Goal: Browse casually: Explore the website without a specific task or goal

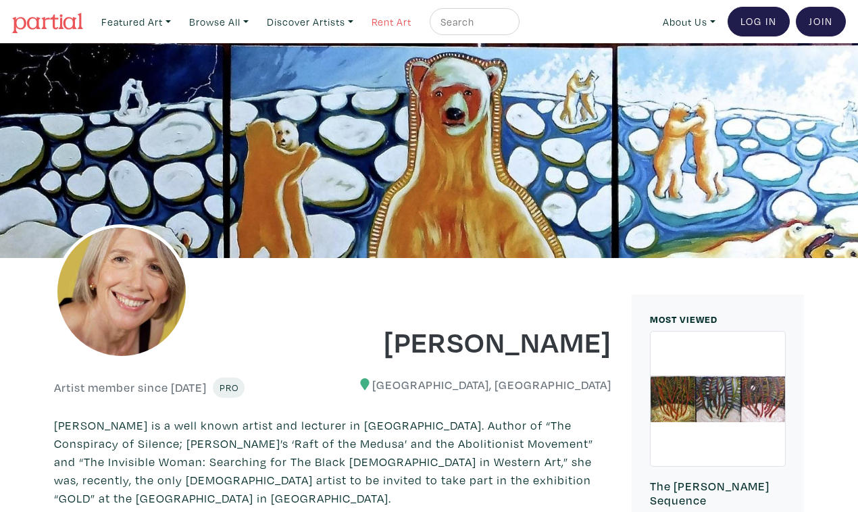
click at [372, 21] on link "Rent Art" at bounding box center [392, 22] width 52 height 28
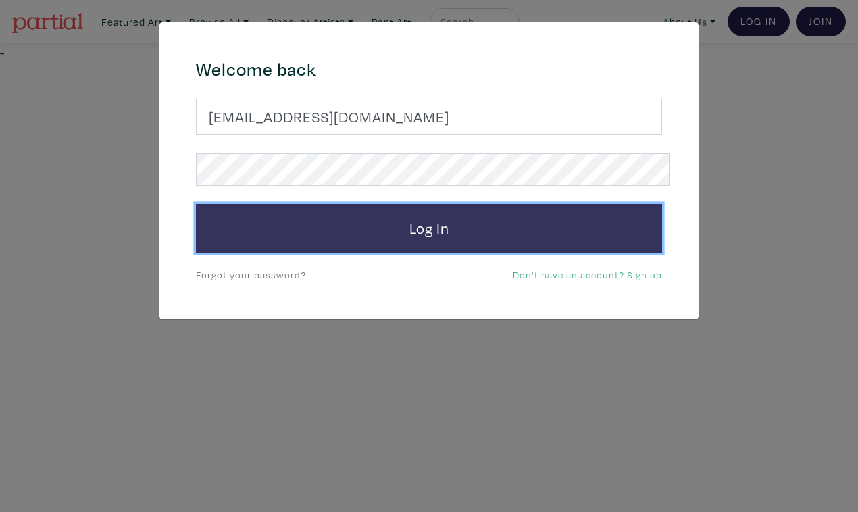
click at [442, 204] on button "Log In" at bounding box center [429, 228] width 466 height 49
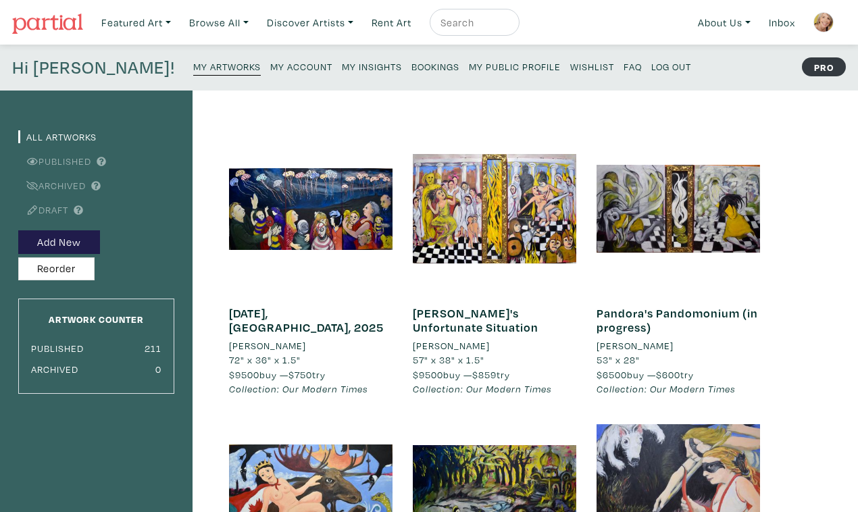
click at [342, 60] on small "My Insights" at bounding box center [372, 66] width 60 height 13
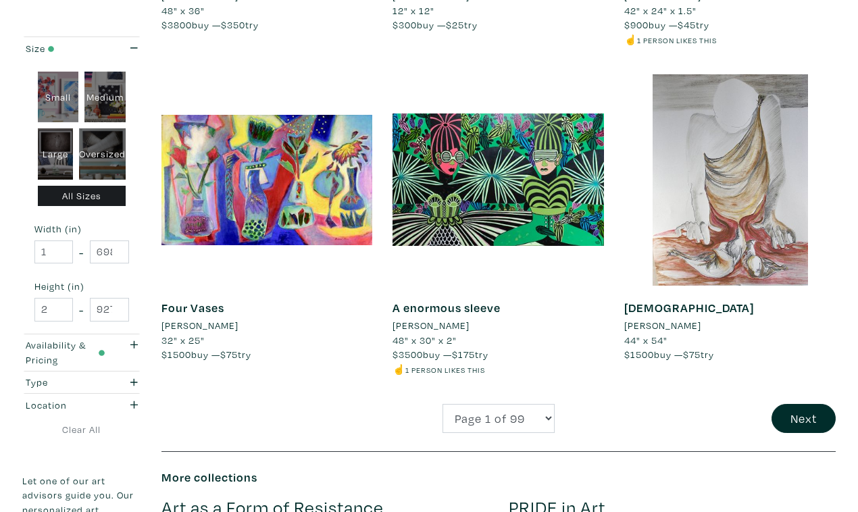
scroll to position [2523, 0]
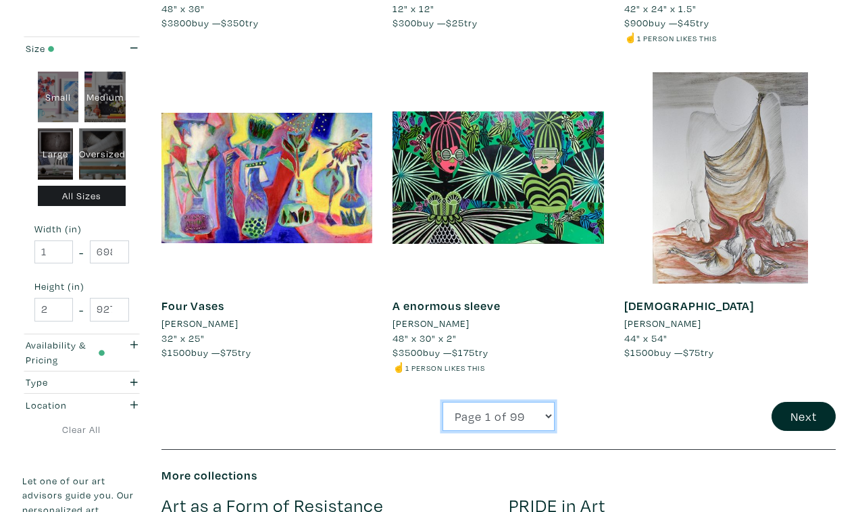
click at [443, 402] on select "Page 1 of 99 Page 2 of 99 Page 3 of 99 Page 4 of 99 Page 5 of 99 Page 6 of 99 P…" at bounding box center [499, 416] width 112 height 29
select select "51"
click option "Page 51 of 99" at bounding box center [0, 0] width 0 height 0
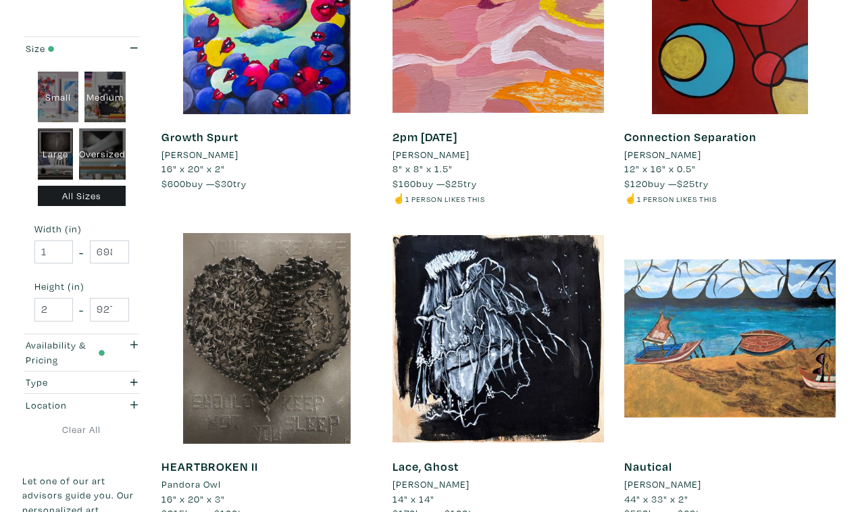
scroll to position [2341, 0]
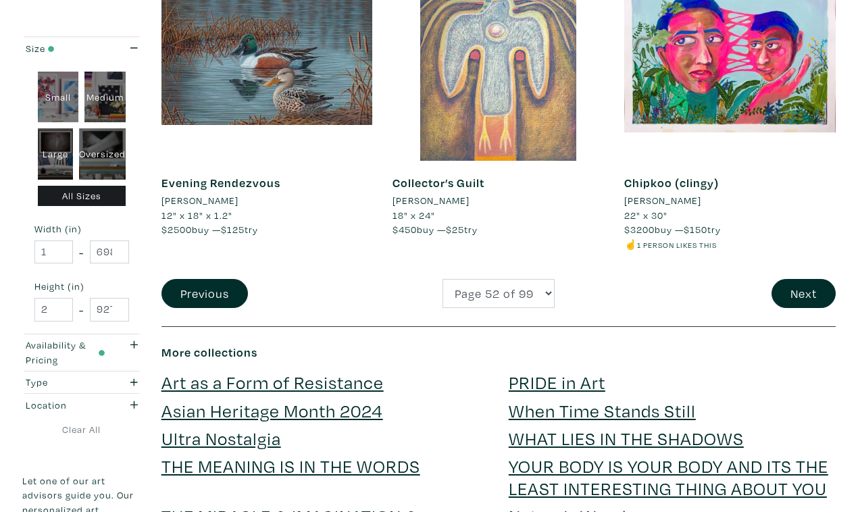
scroll to position [2653, 0]
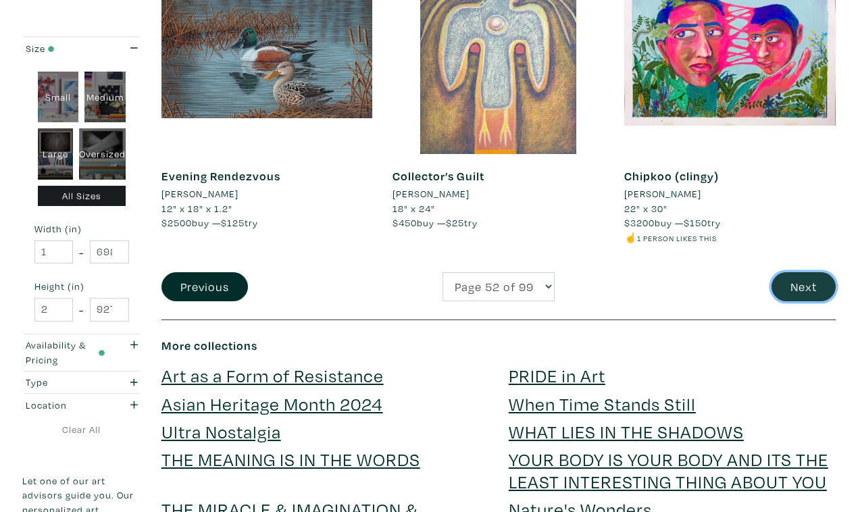
click at [806, 272] on button "Next" at bounding box center [804, 286] width 64 height 29
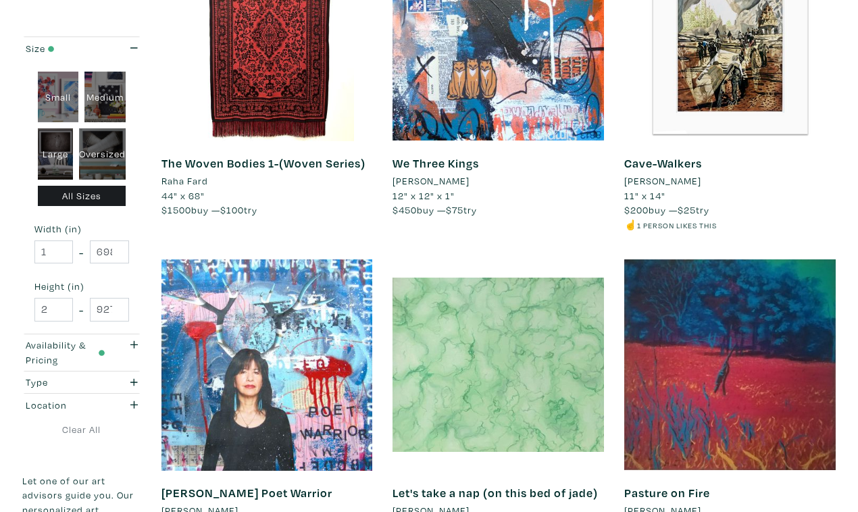
scroll to position [2296, 0]
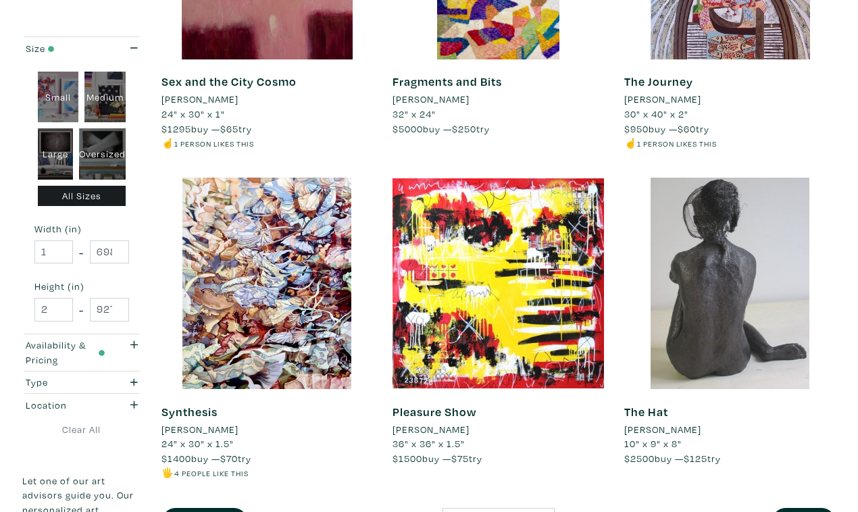
scroll to position [2404, 0]
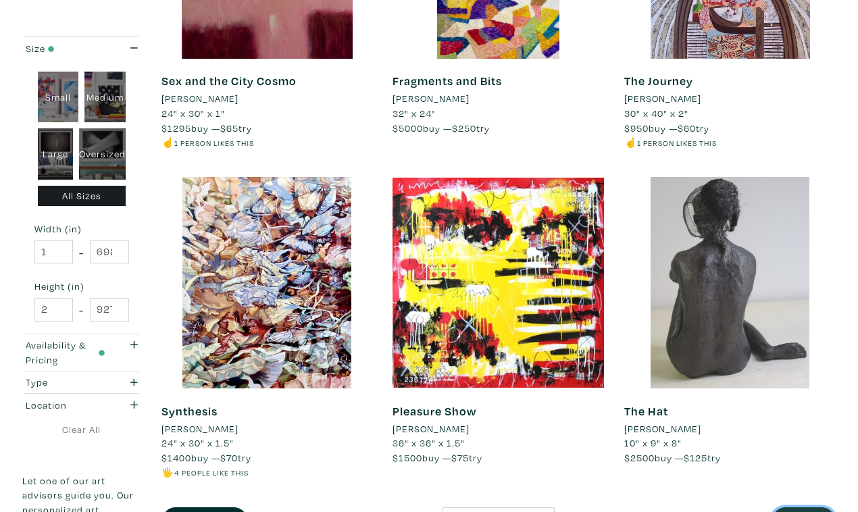
click at [811, 507] on button "Next" at bounding box center [804, 521] width 64 height 29
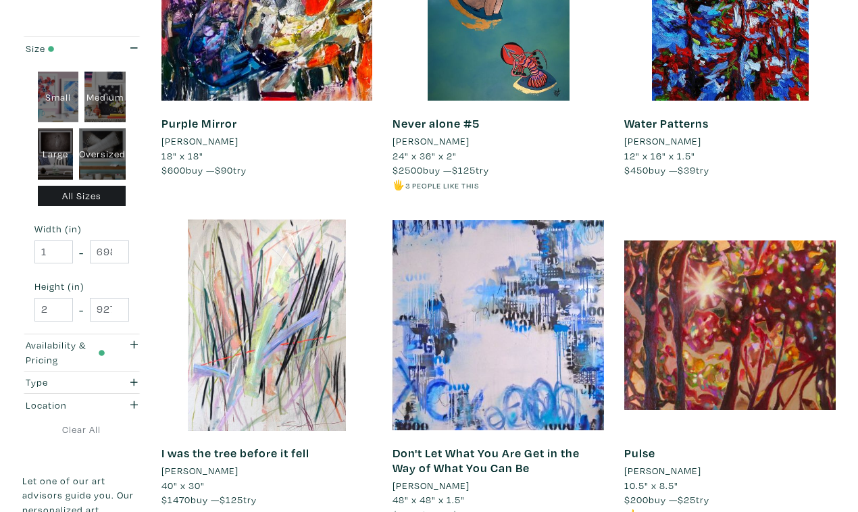
scroll to position [2377, 0]
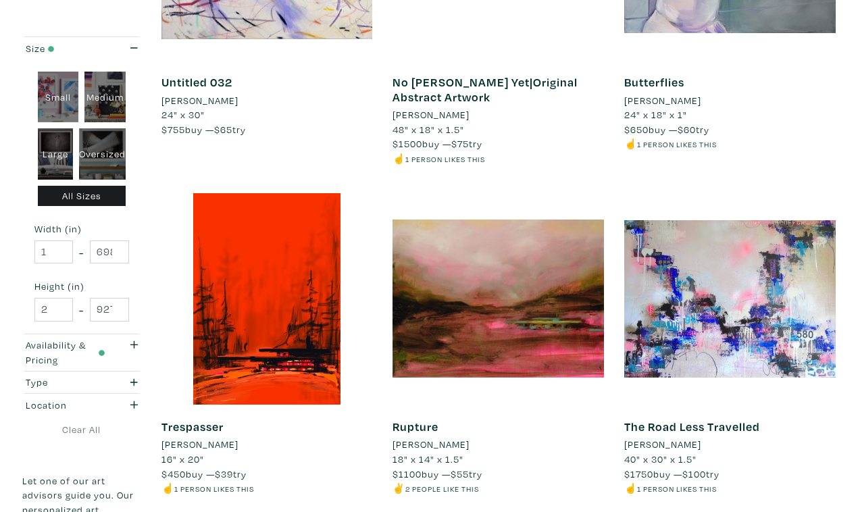
scroll to position [2452, 0]
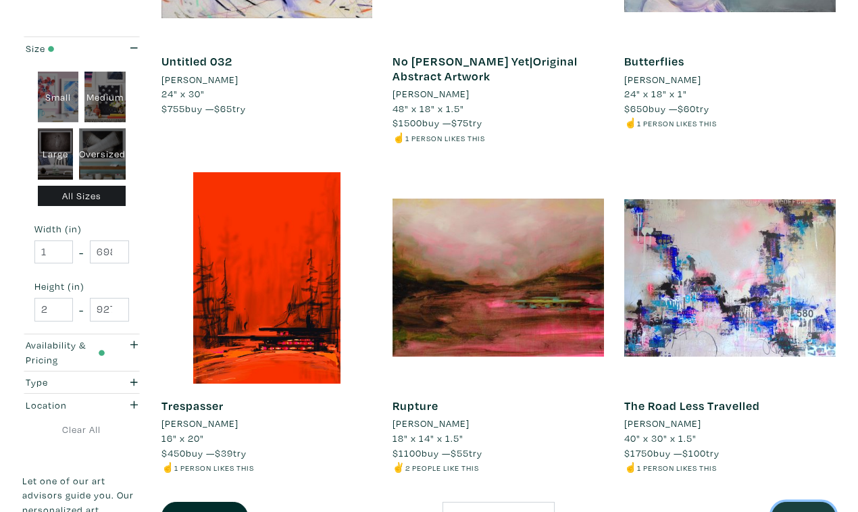
click at [812, 502] on button "Next" at bounding box center [804, 516] width 64 height 29
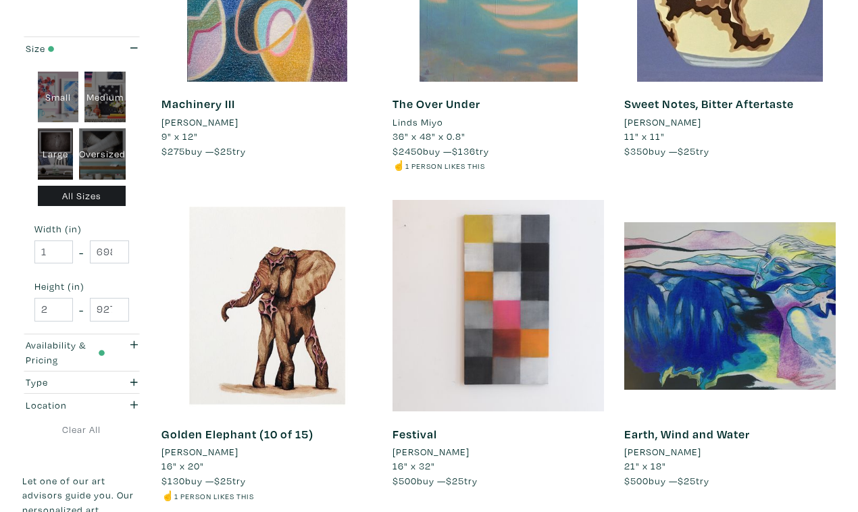
scroll to position [2412, 0]
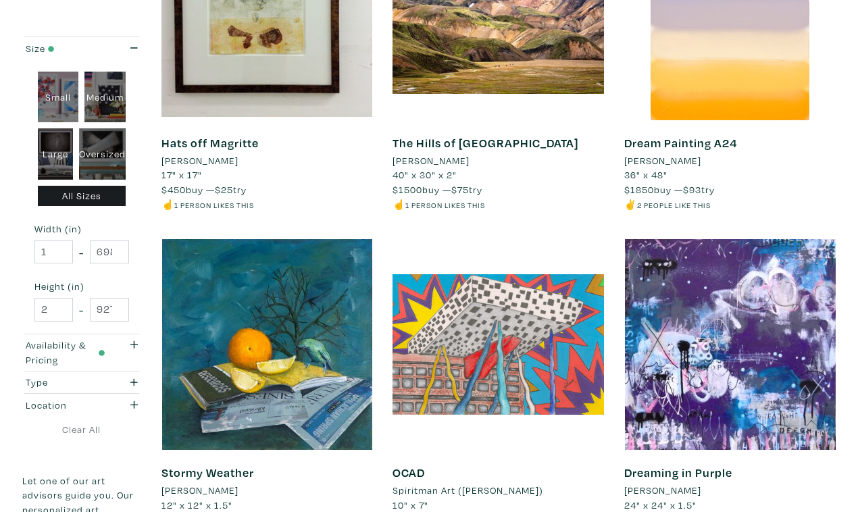
scroll to position [2329, 0]
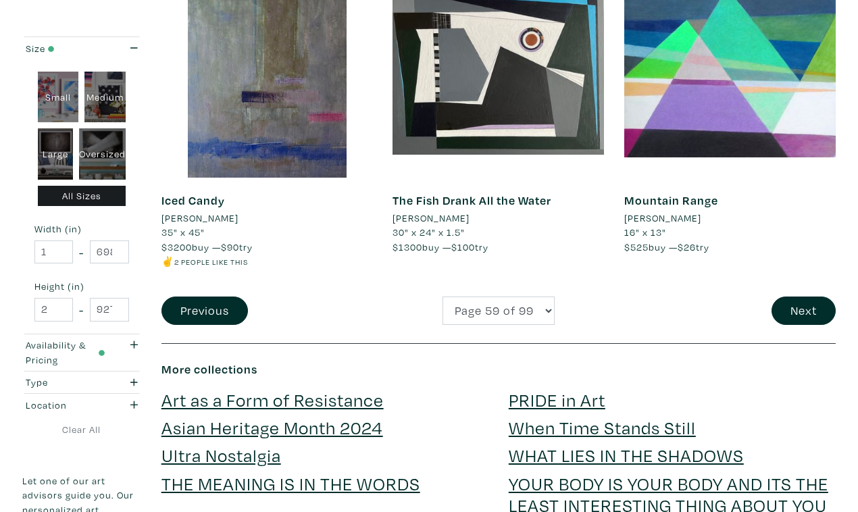
scroll to position [2622, 0]
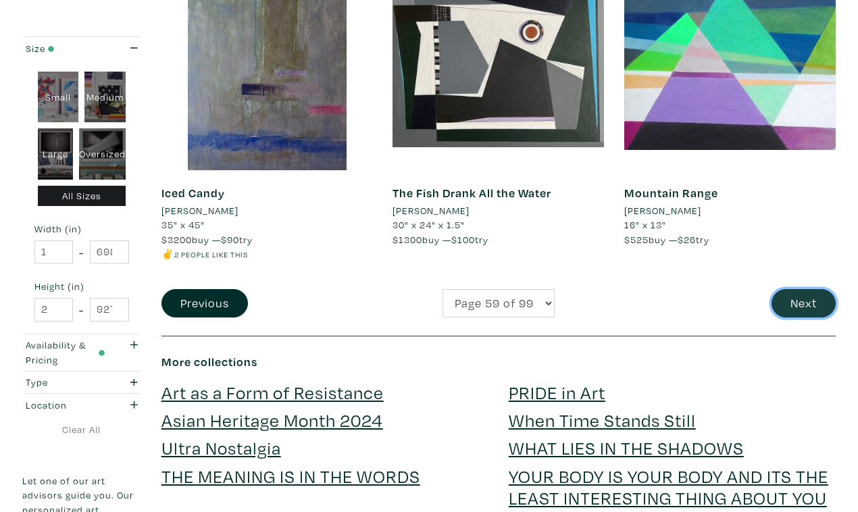
click at [813, 289] on button "Next" at bounding box center [804, 303] width 64 height 29
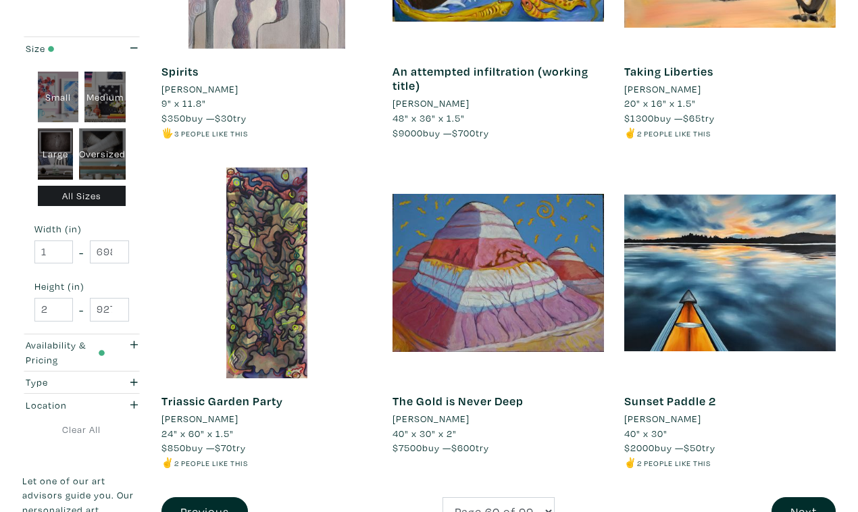
scroll to position [2421, 0]
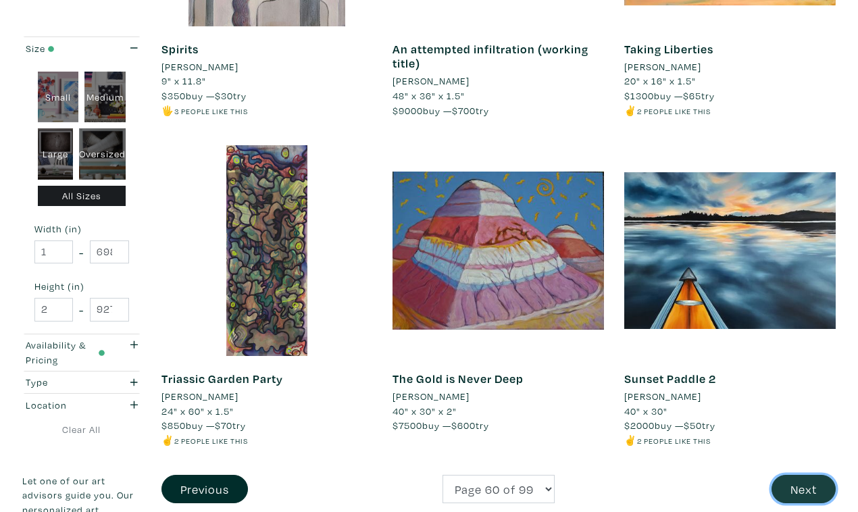
click at [807, 475] on button "Next" at bounding box center [804, 489] width 64 height 29
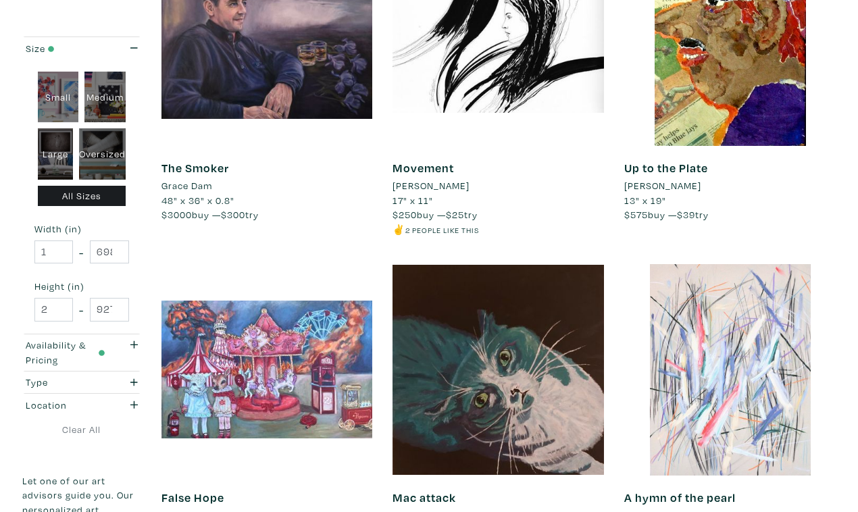
scroll to position [2290, 0]
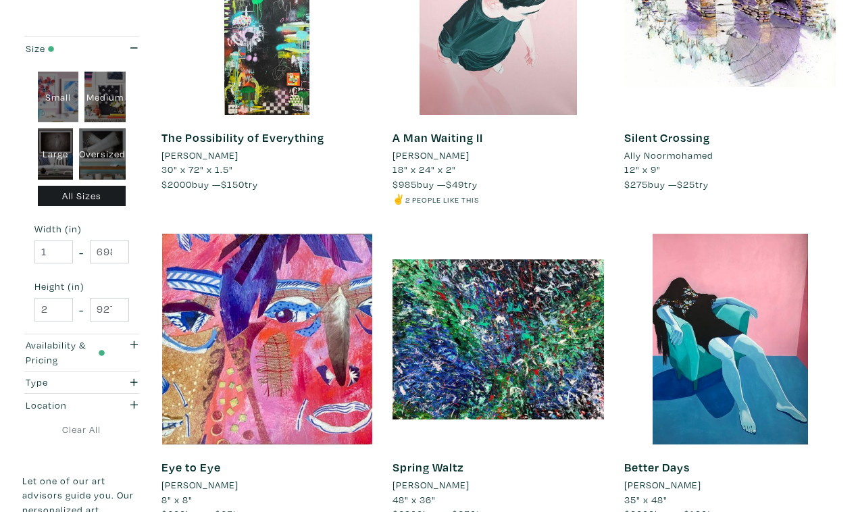
scroll to position [2337, 0]
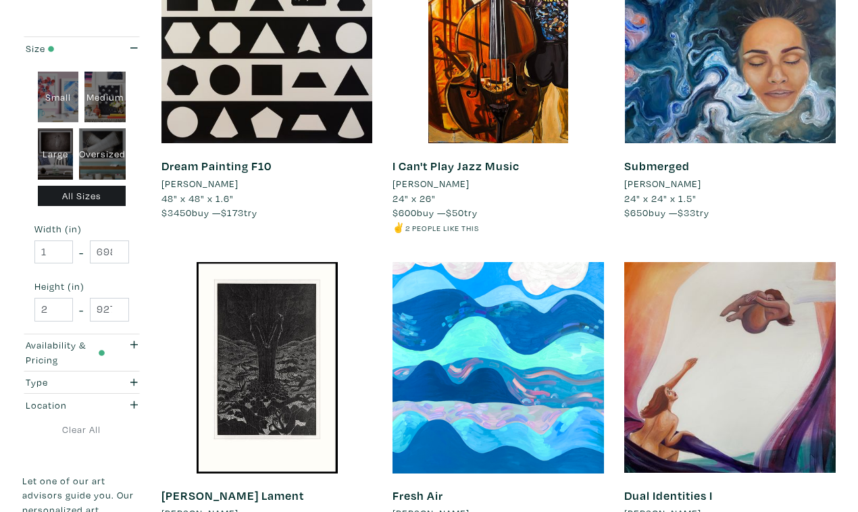
scroll to position [2336, 0]
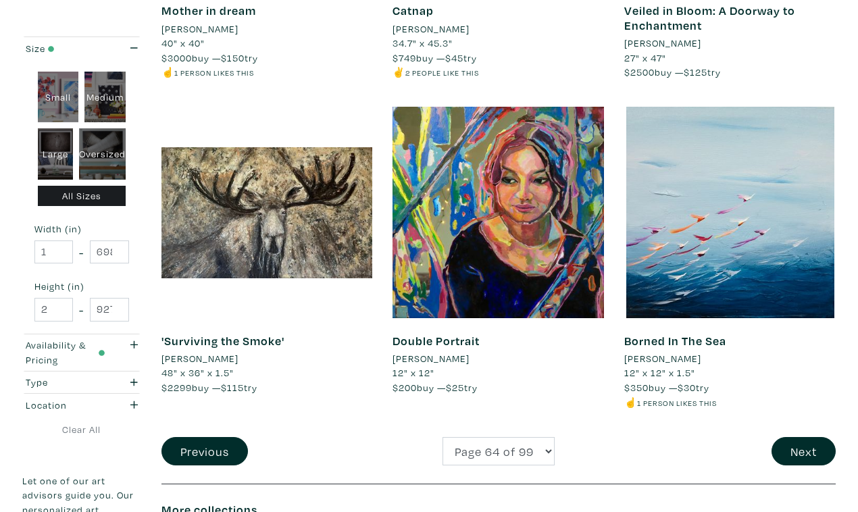
scroll to position [2506, 0]
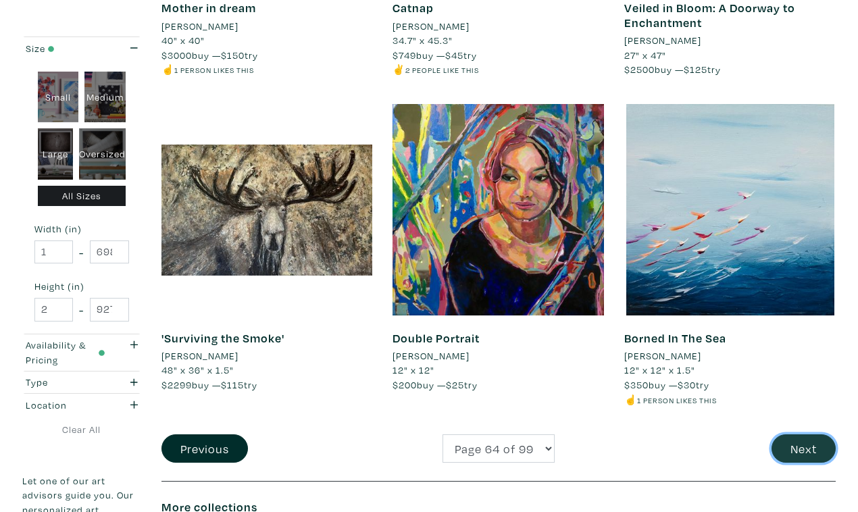
click at [805, 434] on button "Next" at bounding box center [804, 448] width 64 height 29
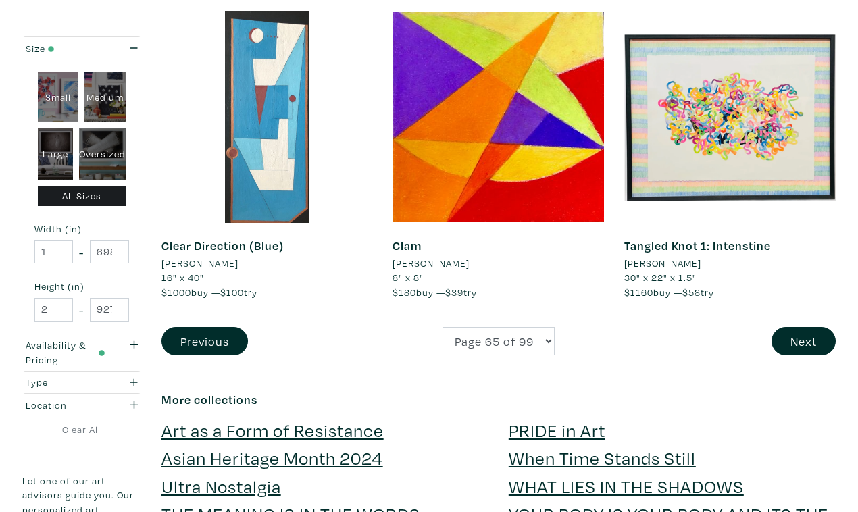
scroll to position [2570, 0]
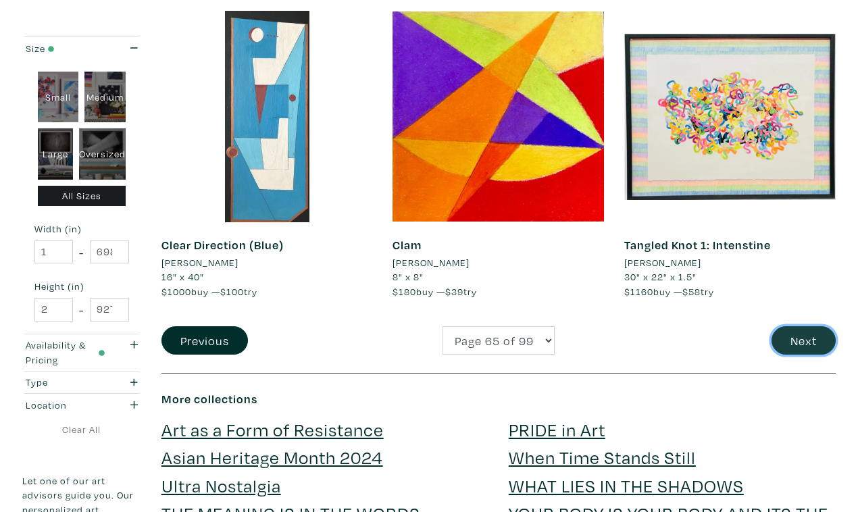
click at [804, 326] on button "Next" at bounding box center [804, 340] width 64 height 29
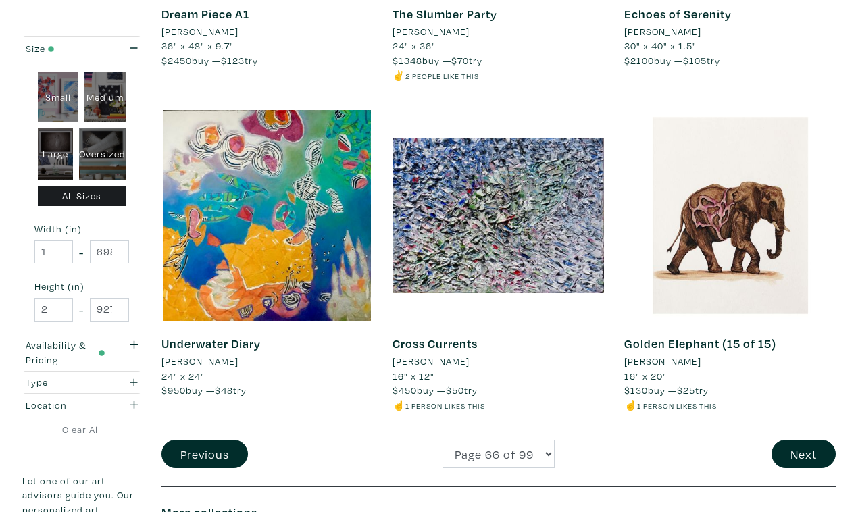
scroll to position [2536, 0]
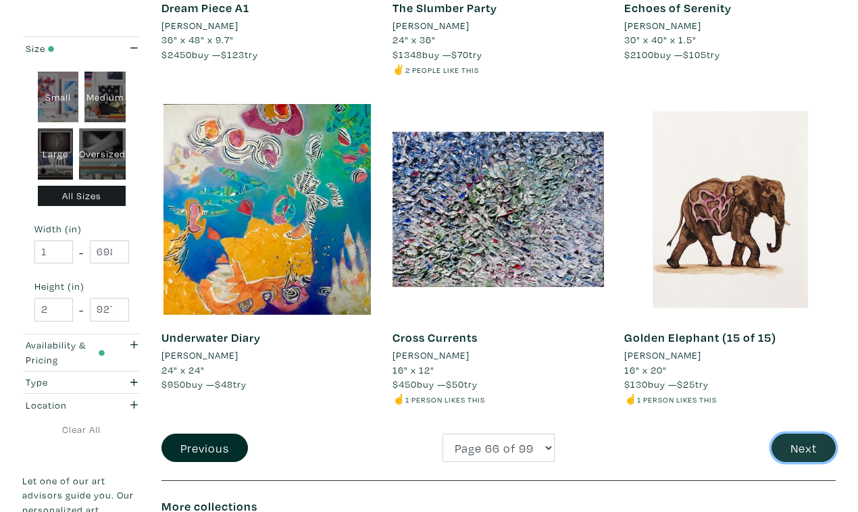
click at [810, 434] on button "Next" at bounding box center [804, 448] width 64 height 29
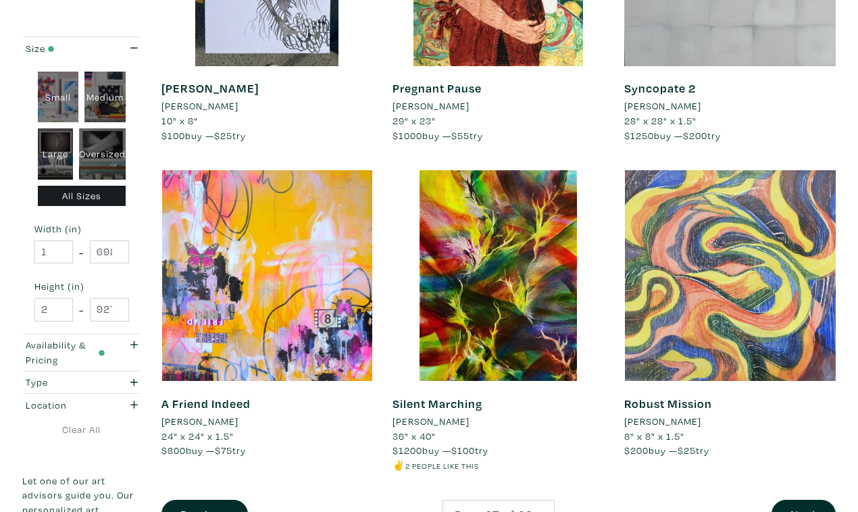
scroll to position [2398, 0]
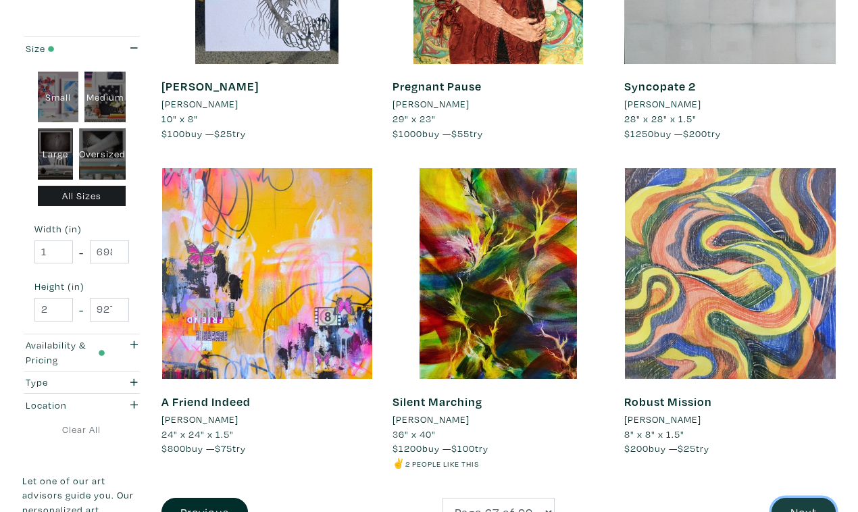
click at [813, 498] on button "Next" at bounding box center [804, 512] width 64 height 29
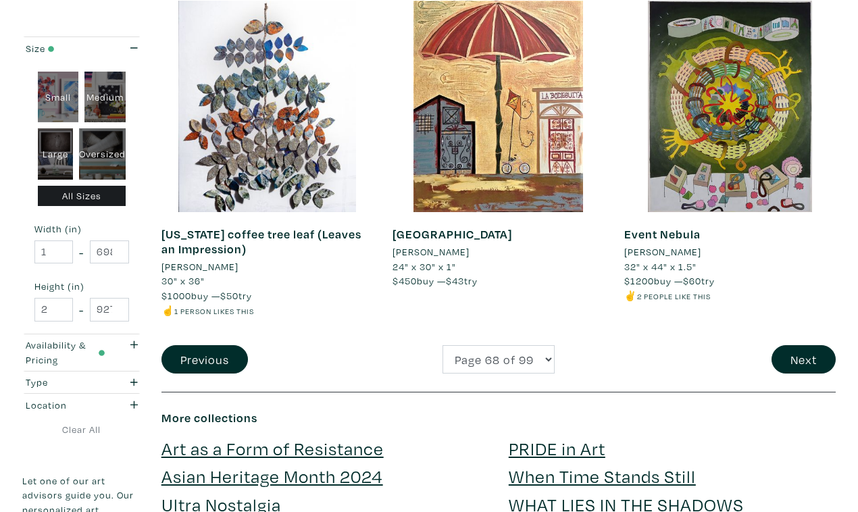
scroll to position [2598, 0]
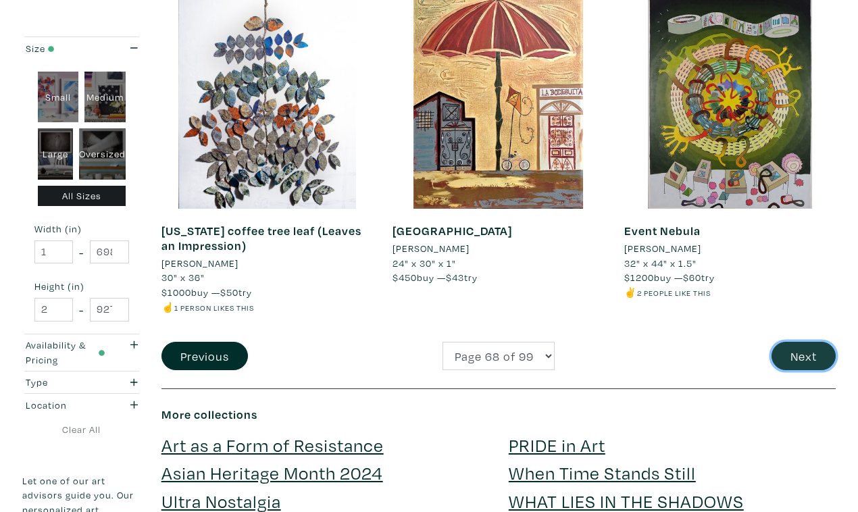
click at [809, 342] on button "Next" at bounding box center [804, 356] width 64 height 29
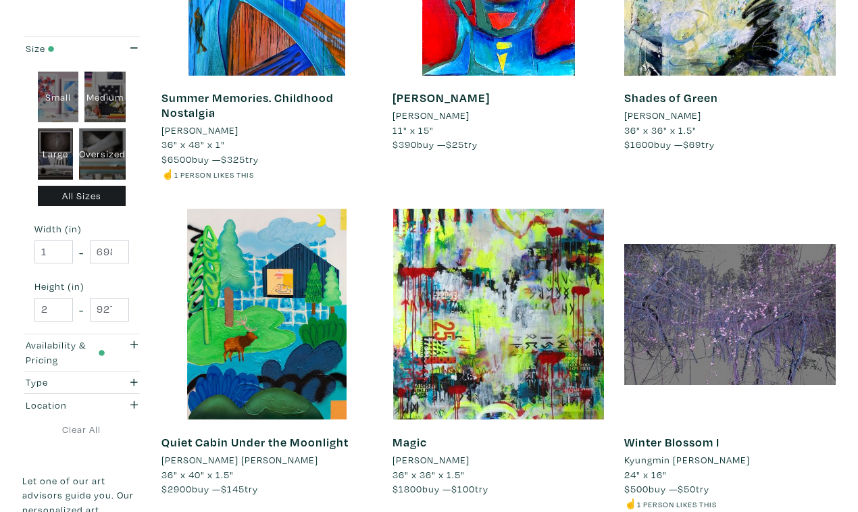
scroll to position [2360, 0]
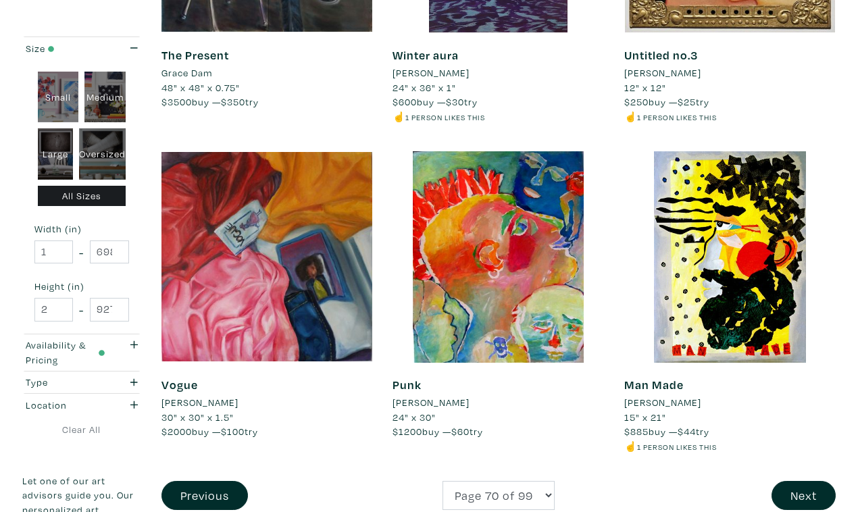
scroll to position [2446, 0]
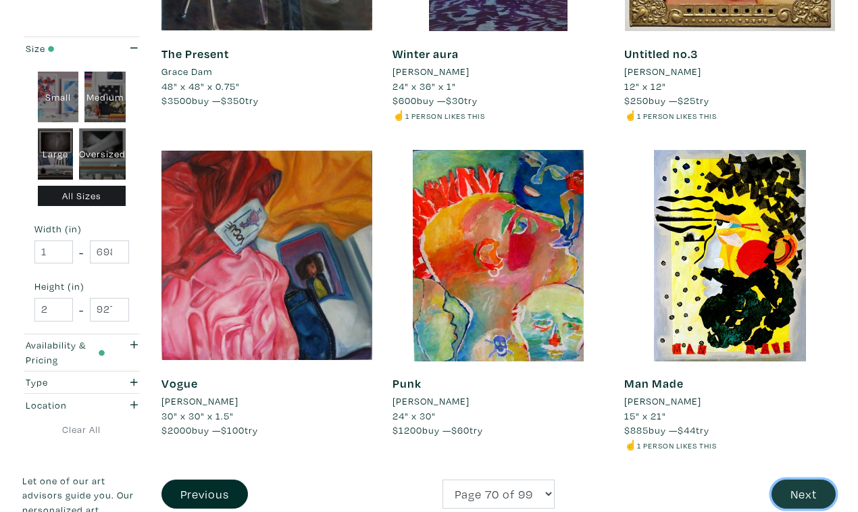
click at [801, 480] on button "Next" at bounding box center [804, 494] width 64 height 29
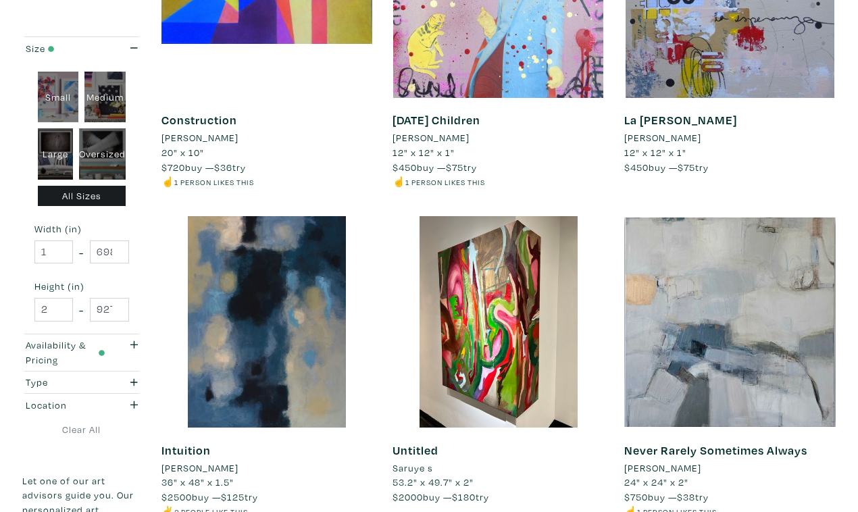
scroll to position [2369, 0]
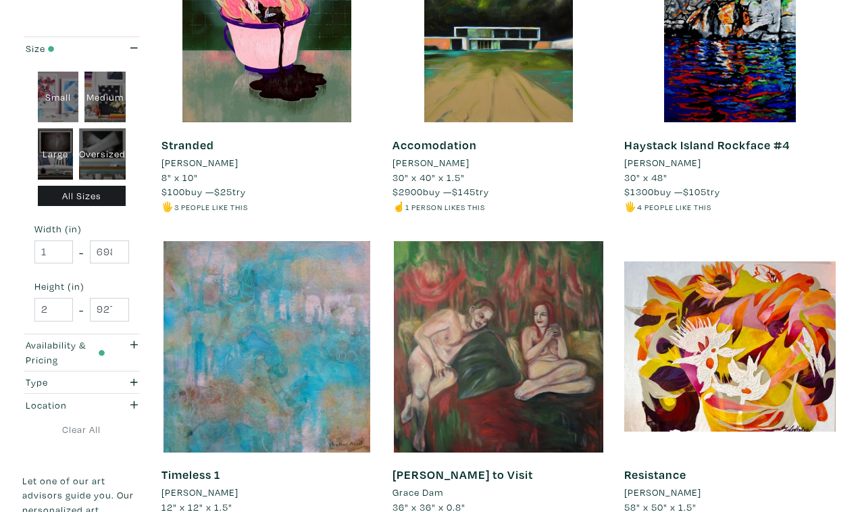
scroll to position [2361, 0]
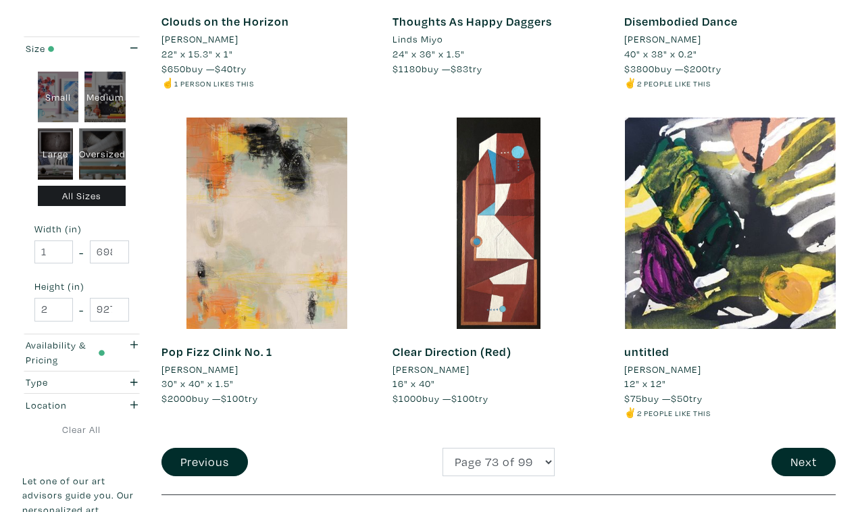
scroll to position [2465, 0]
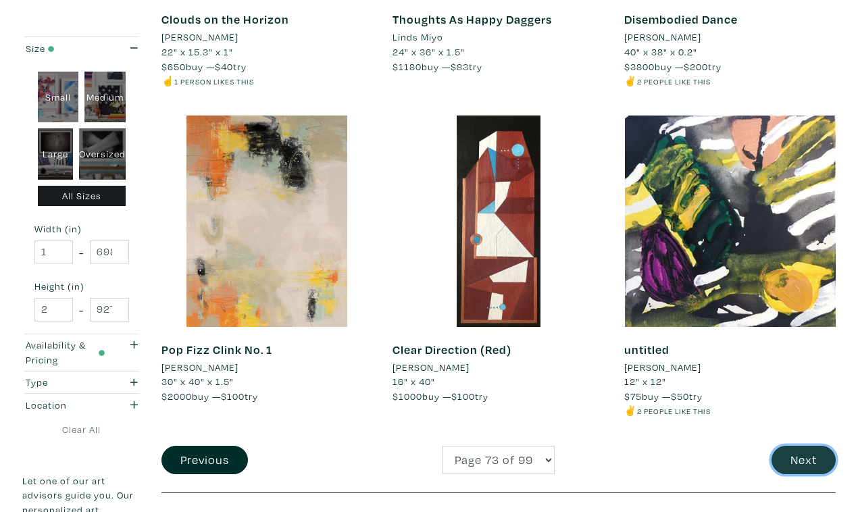
click at [812, 446] on button "Next" at bounding box center [804, 460] width 64 height 29
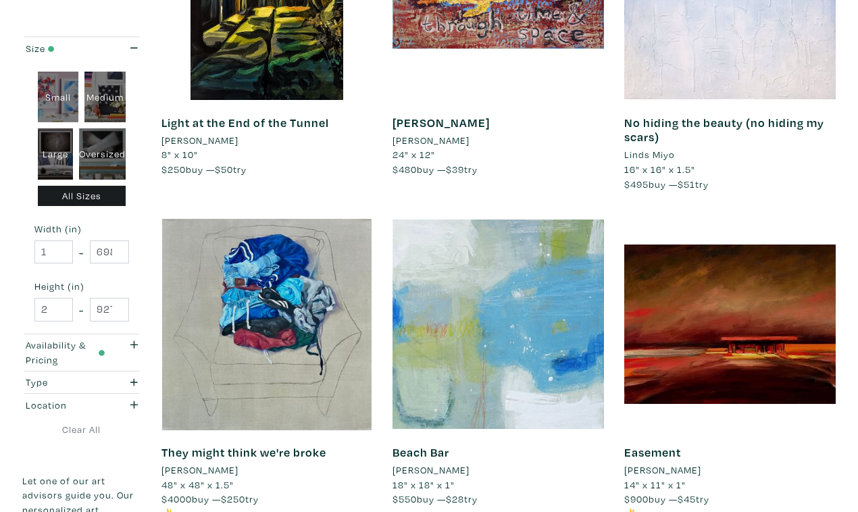
scroll to position [2388, 0]
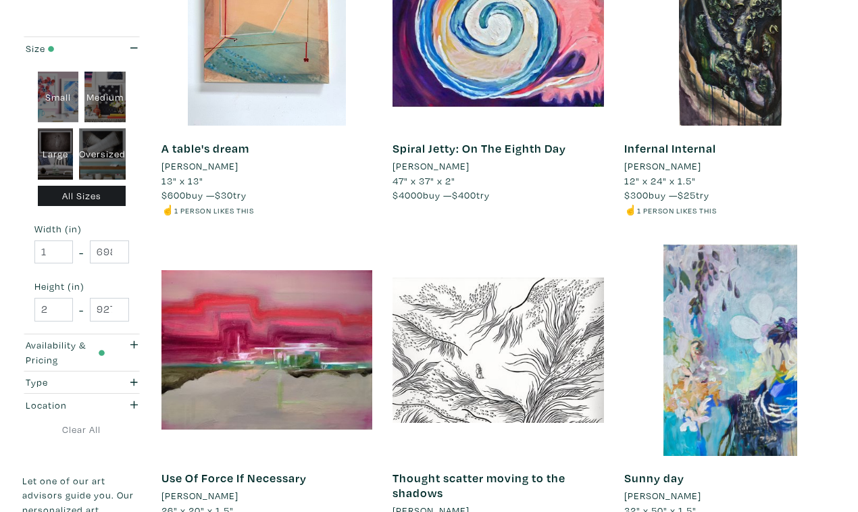
scroll to position [2357, 0]
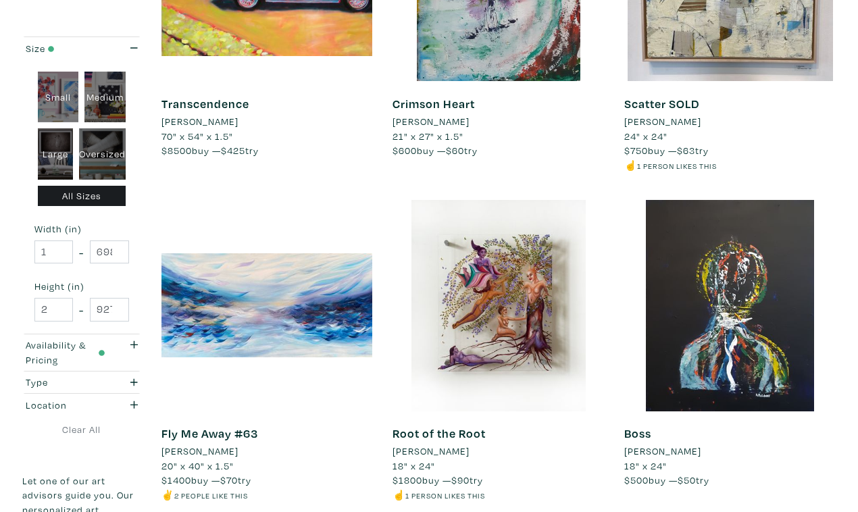
scroll to position [2399, 0]
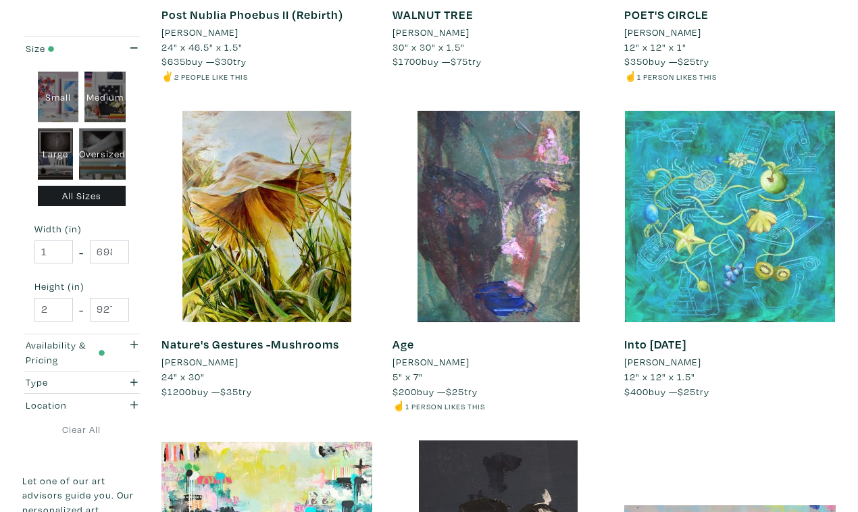
scroll to position [2140, 0]
